Goal: Register for event/course

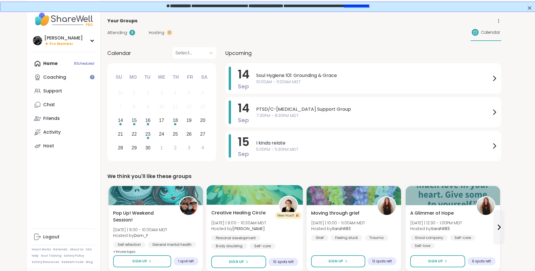
click at [271, 219] on div "Creative Healing Circle Sun 9/14 | 9:00 - 10:30AM MDT Hosted by Jenne Personal …" at bounding box center [254, 229] width 87 height 40
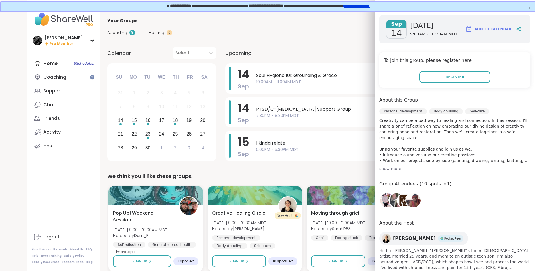
scroll to position [72, 0]
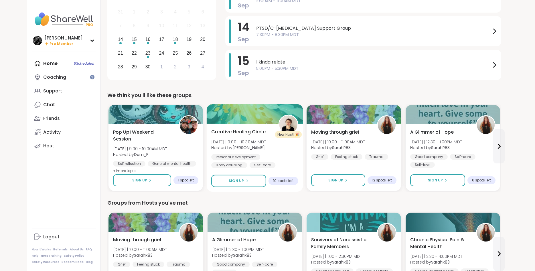
scroll to position [88, 0]
